Goal: Task Accomplishment & Management: Use online tool/utility

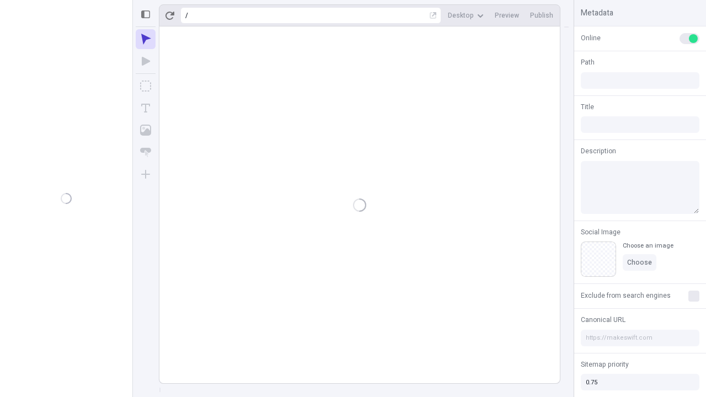
type input "/deep-link-sed"
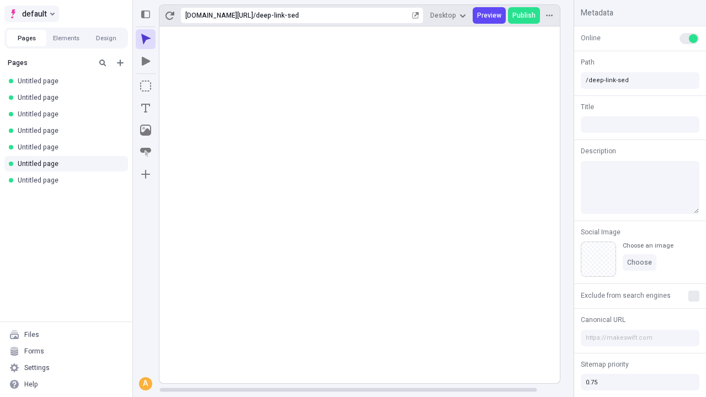
click at [31, 14] on span "default" at bounding box center [34, 13] width 25 height 13
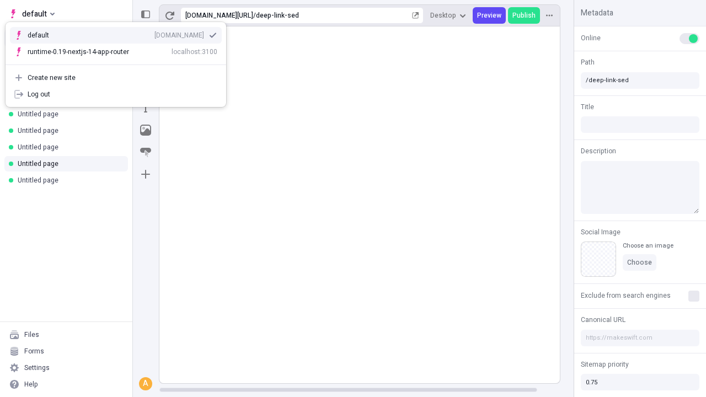
click at [154, 33] on div "qee9k4dy7d.staging.makeswift.site" at bounding box center [179, 35] width 50 height 9
click at [120, 63] on icon "Add new" at bounding box center [120, 63] width 7 height 7
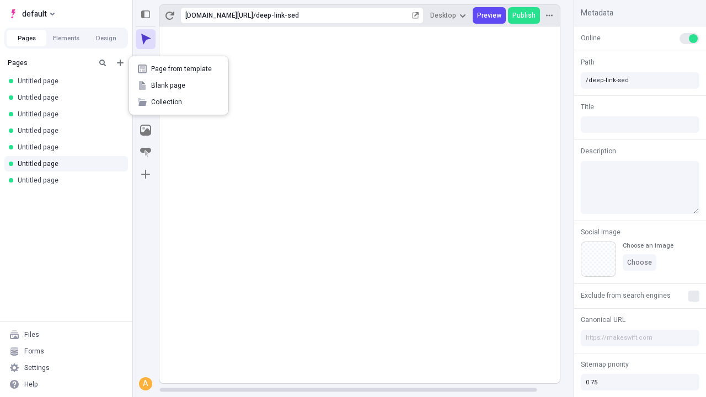
click at [179, 85] on span "Blank page" at bounding box center [185, 85] width 68 height 9
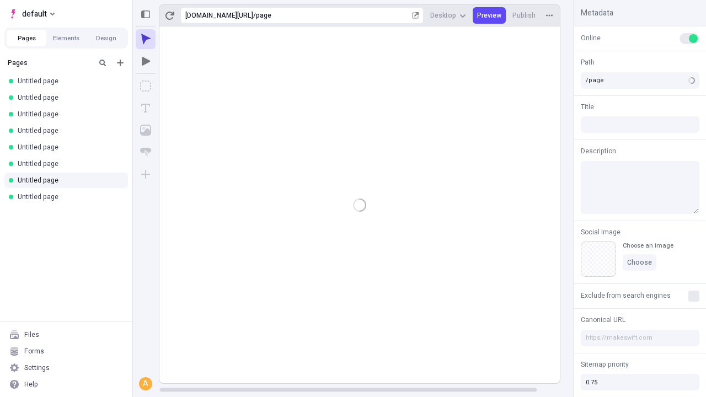
type input "/deep-link-[PERSON_NAME]"
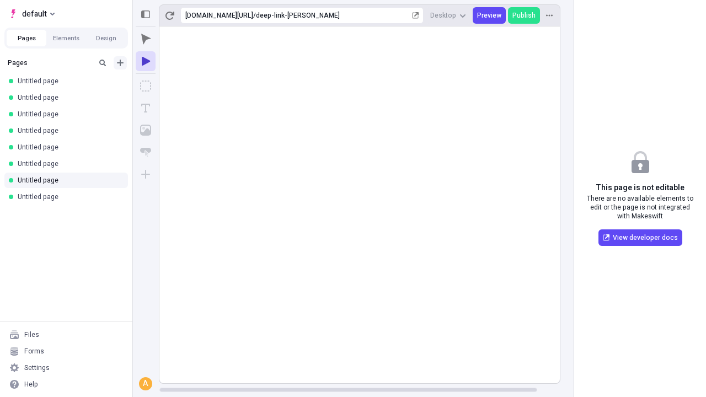
click at [120, 63] on icon "Add new" at bounding box center [120, 63] width 7 height 7
click at [179, 85] on span "Blank page" at bounding box center [185, 85] width 68 height 9
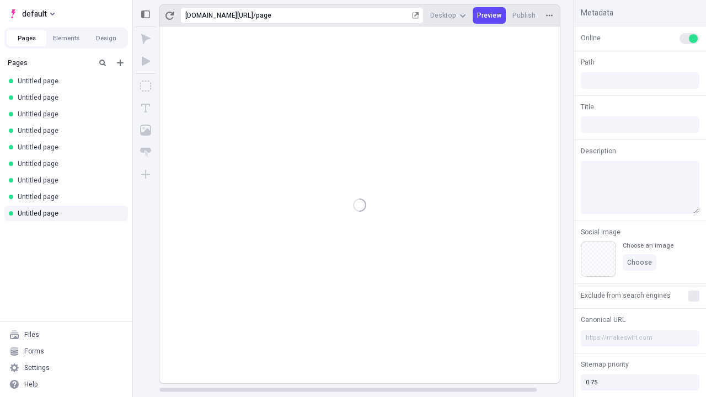
type input "/page"
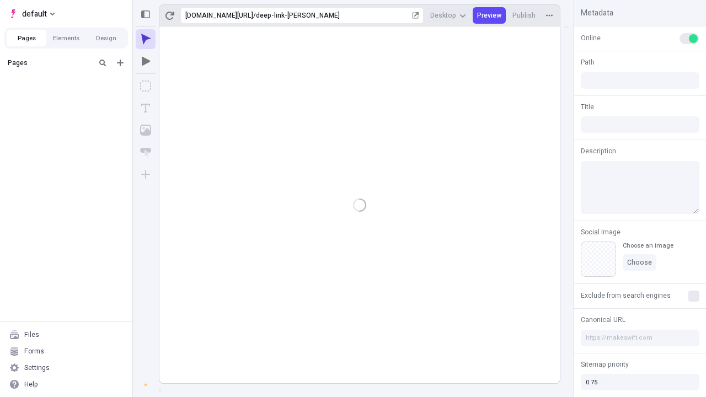
type input "/deep-link-[PERSON_NAME]"
